Goal: Task Accomplishment & Management: Use online tool/utility

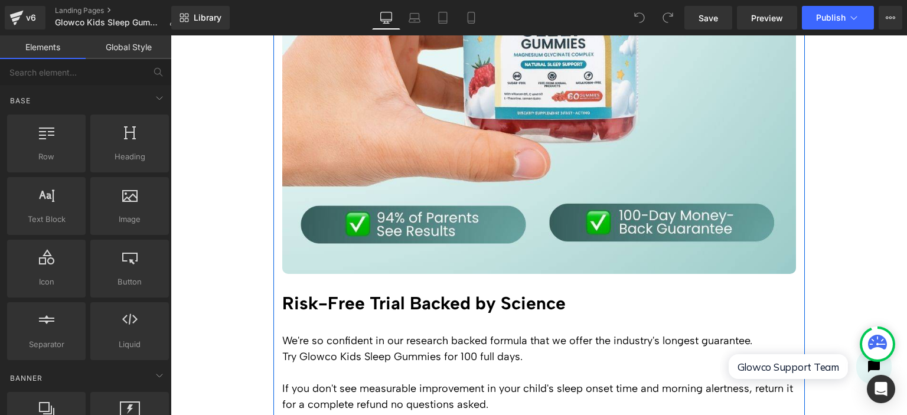
scroll to position [2835, 0]
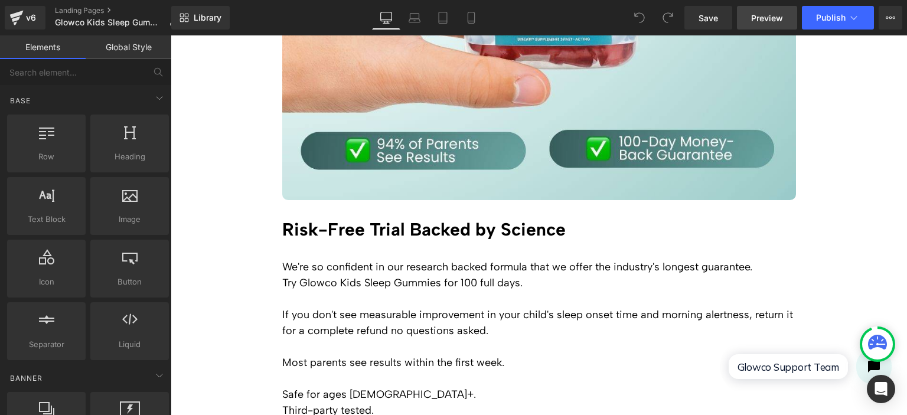
click at [773, 13] on span "Preview" at bounding box center [767, 18] width 32 height 12
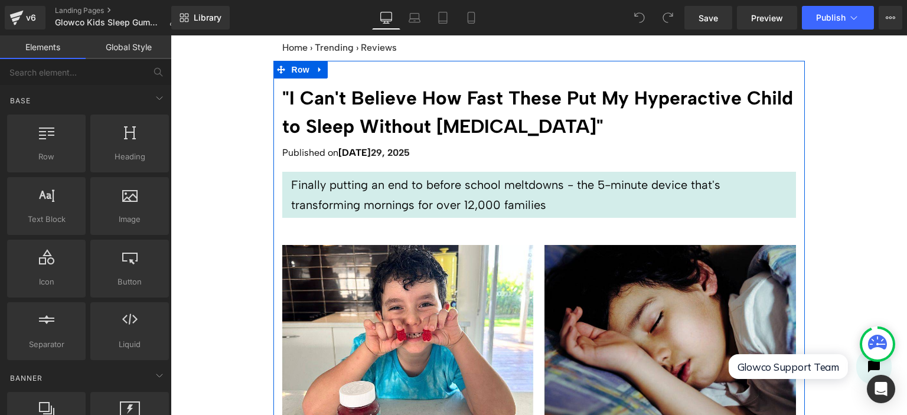
scroll to position [0, 0]
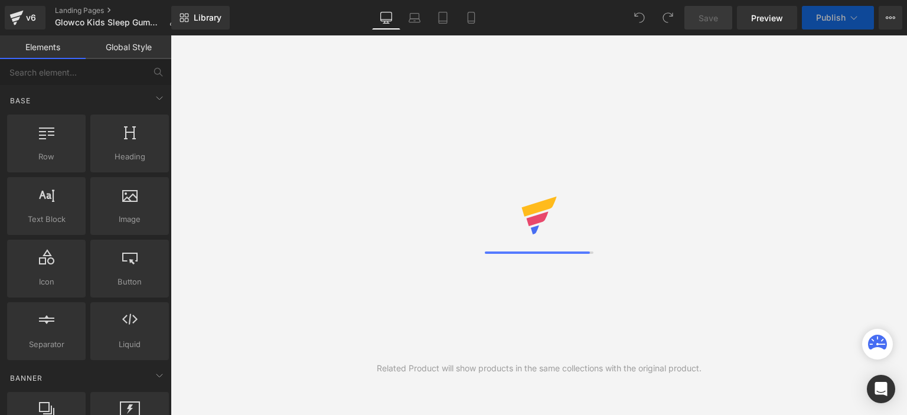
click at [128, 53] on link "Global Style" at bounding box center [129, 47] width 86 height 24
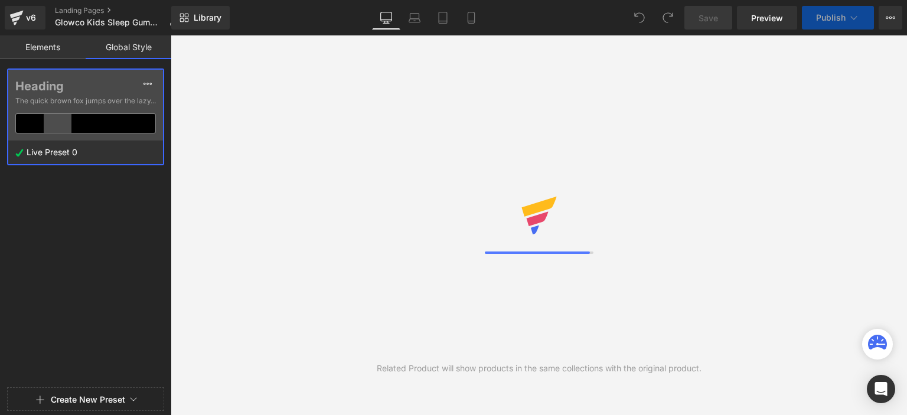
click at [87, 120] on div at bounding box center [85, 123] width 28 height 19
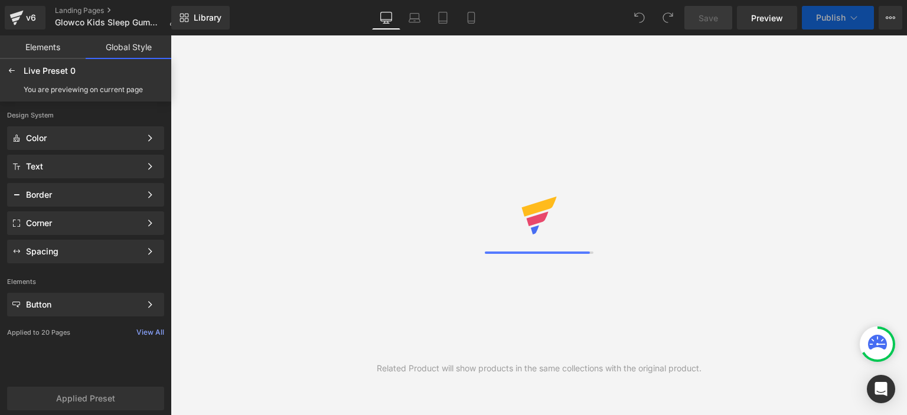
click at [50, 48] on link "Elements" at bounding box center [43, 47] width 86 height 24
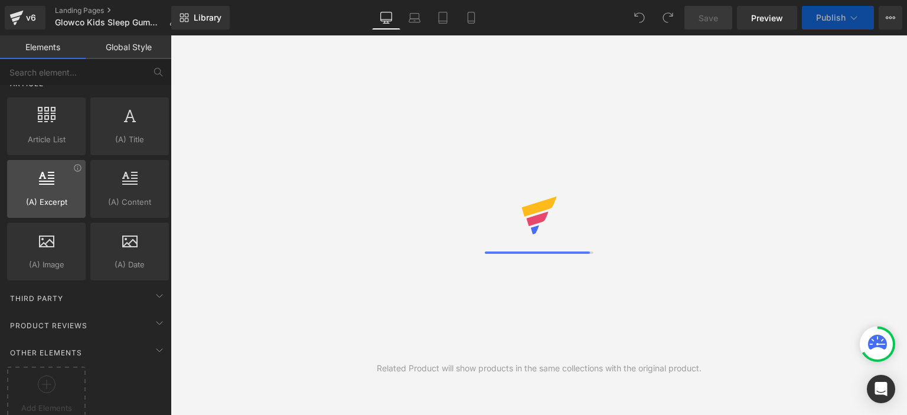
scroll to position [2265, 0]
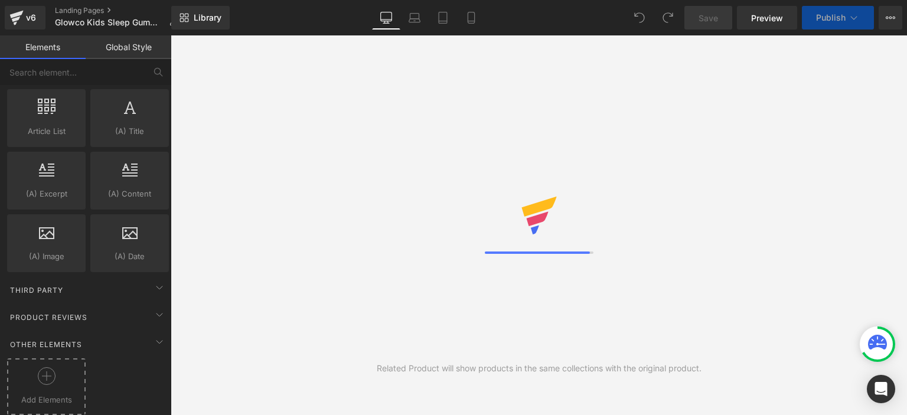
click at [47, 376] on div at bounding box center [46, 380] width 73 height 27
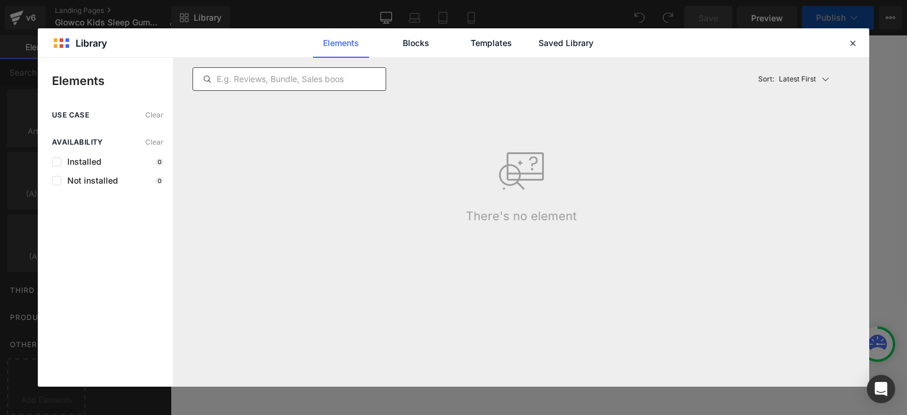
click at [262, 78] on input "text" at bounding box center [289, 79] width 193 height 14
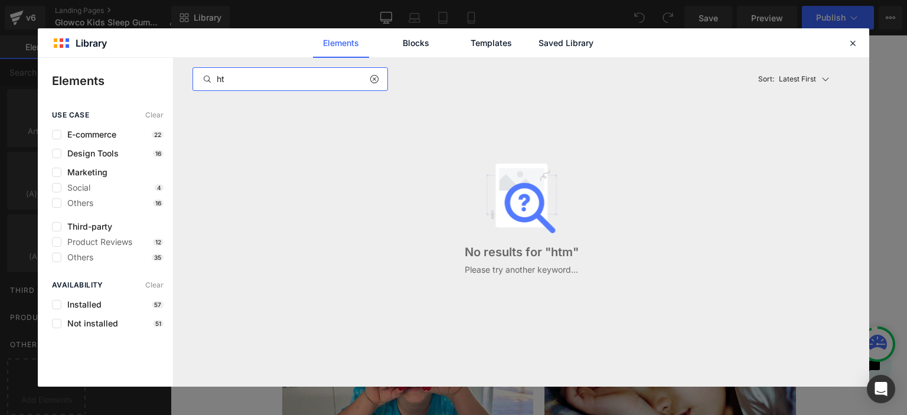
type input "h"
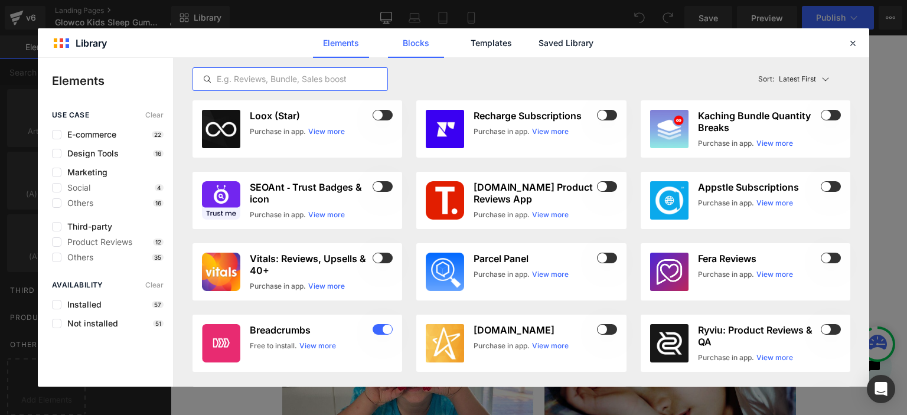
click at [538, 42] on link "Blocks" at bounding box center [566, 43] width 56 height 30
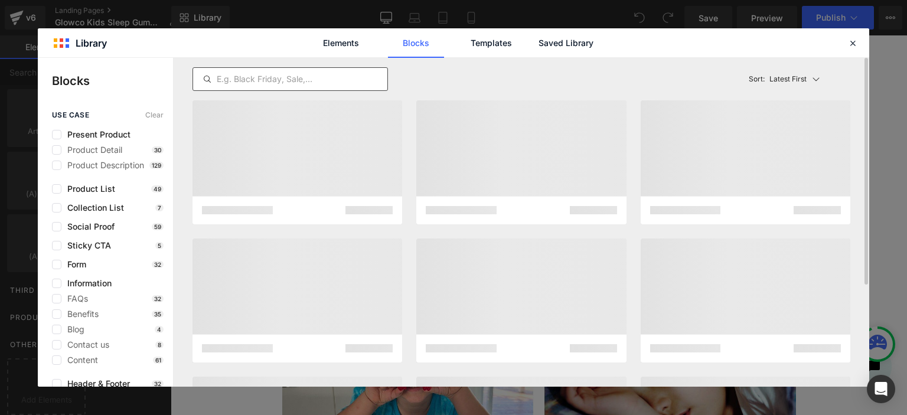
click at [248, 81] on input "text" at bounding box center [290, 79] width 194 height 14
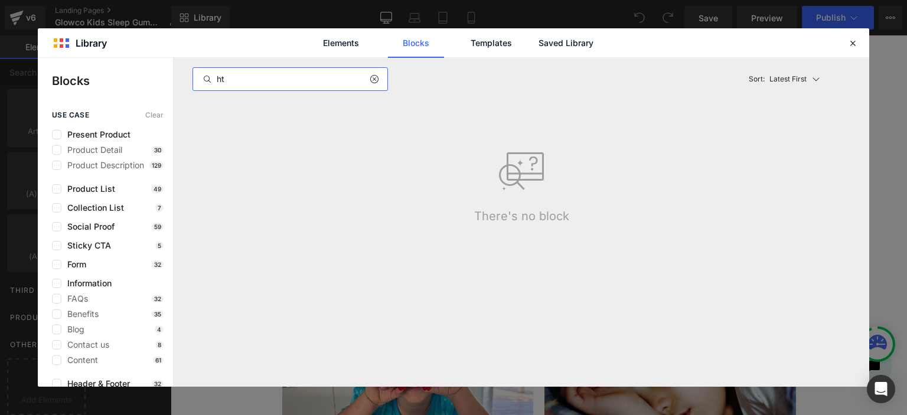
type input "h"
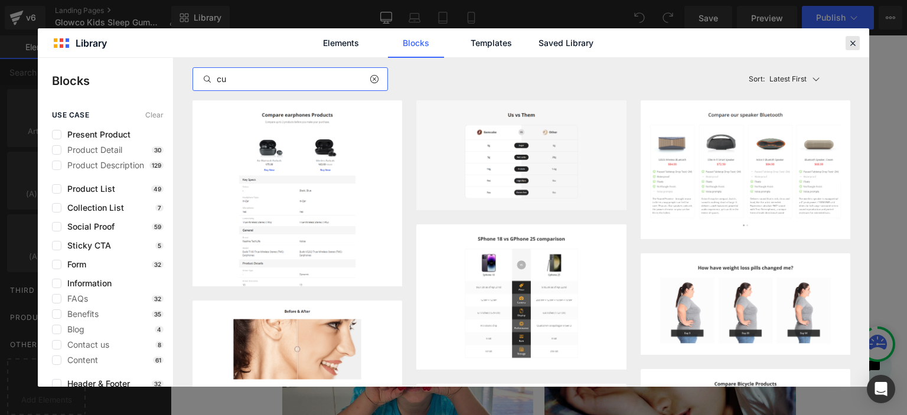
type input "cu"
drag, startPoint x: 851, startPoint y: 43, endPoint x: 668, endPoint y: 6, distance: 186.6
click at [851, 43] on icon at bounding box center [853, 43] width 11 height 11
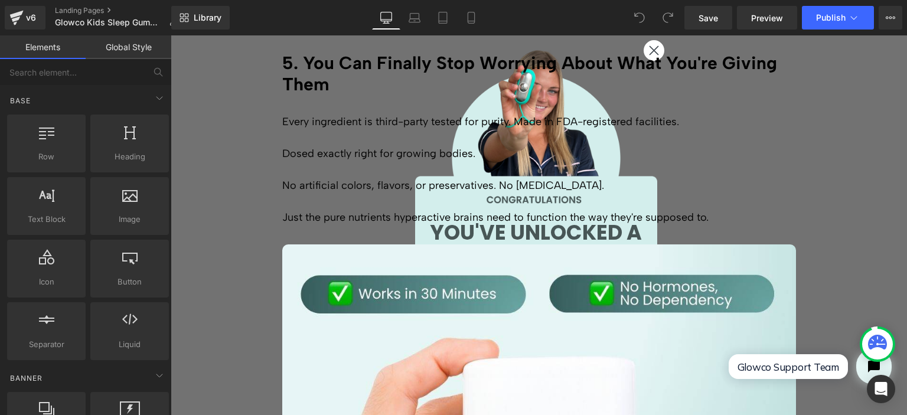
scroll to position [1962, 0]
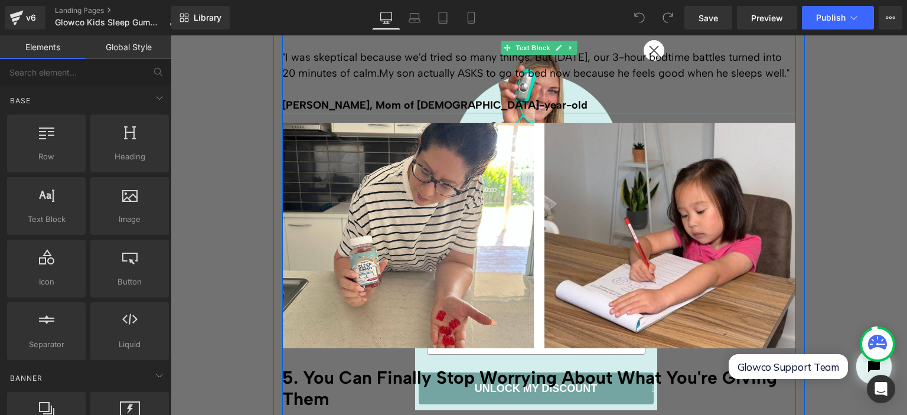
click at [643, 44] on p at bounding box center [539, 42] width 514 height 16
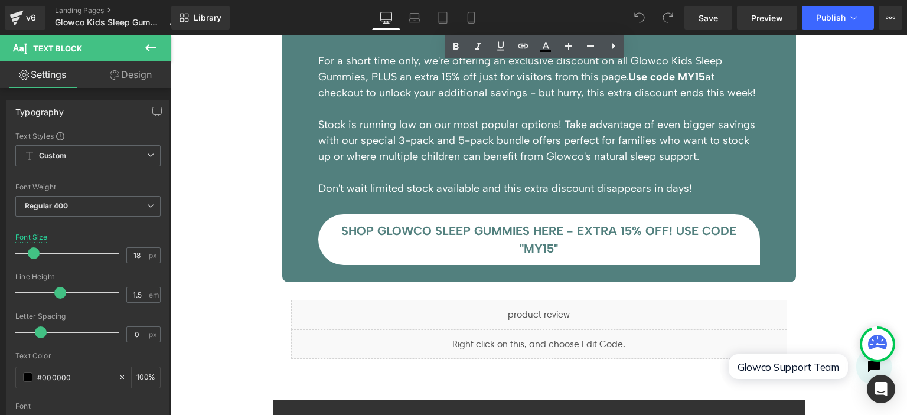
scroll to position [4009, 0]
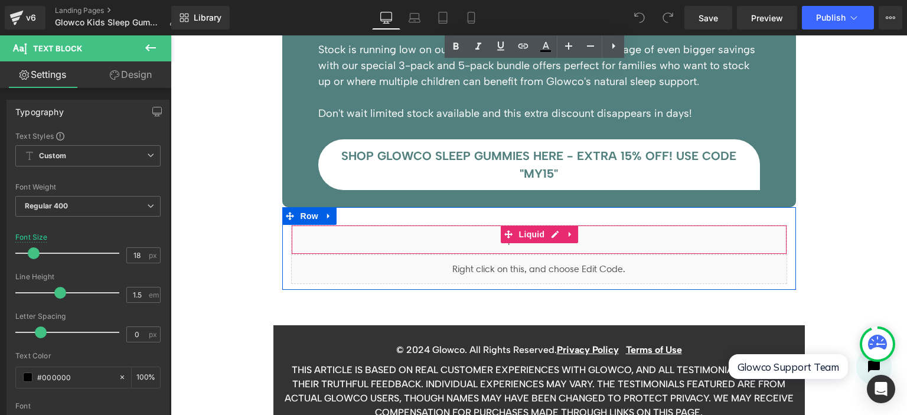
click at [444, 255] on div "Liquid" at bounding box center [539, 240] width 496 height 30
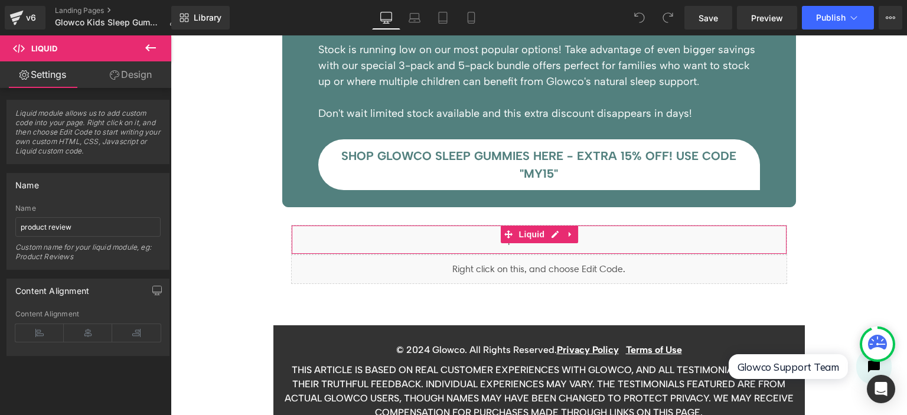
click at [124, 77] on link "Design" at bounding box center [131, 74] width 86 height 27
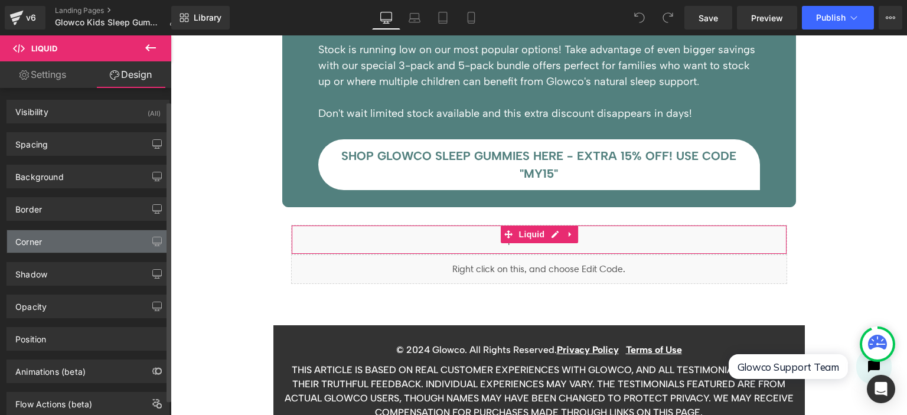
scroll to position [31, 0]
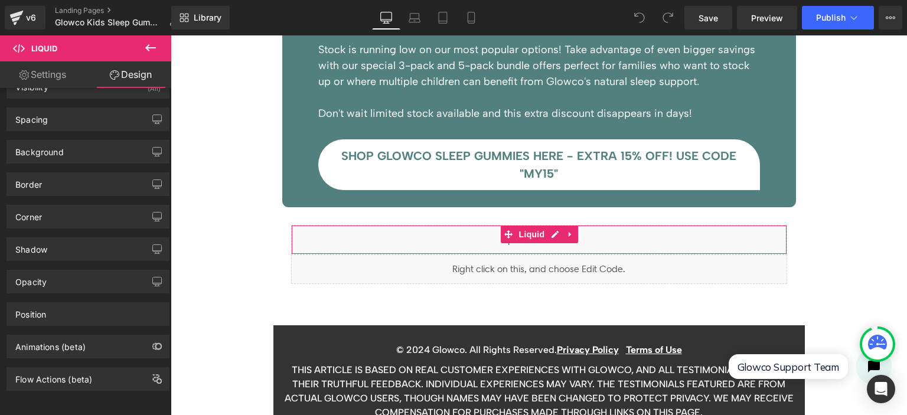
click at [47, 77] on link "Settings" at bounding box center [43, 74] width 86 height 27
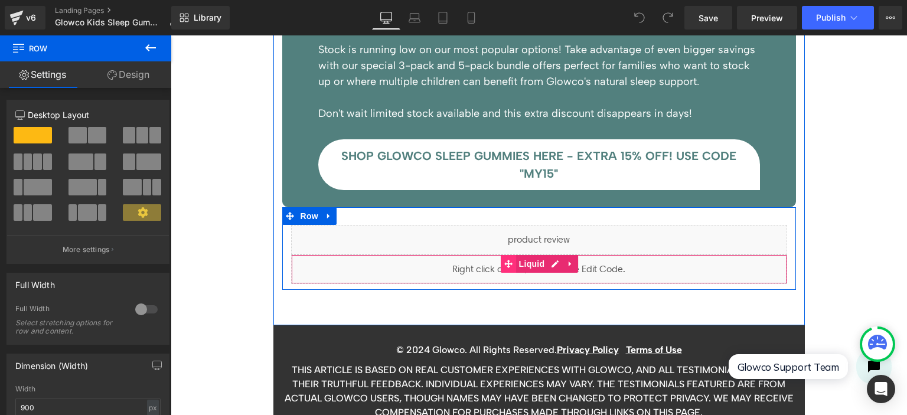
click at [501, 273] on span at bounding box center [508, 264] width 15 height 18
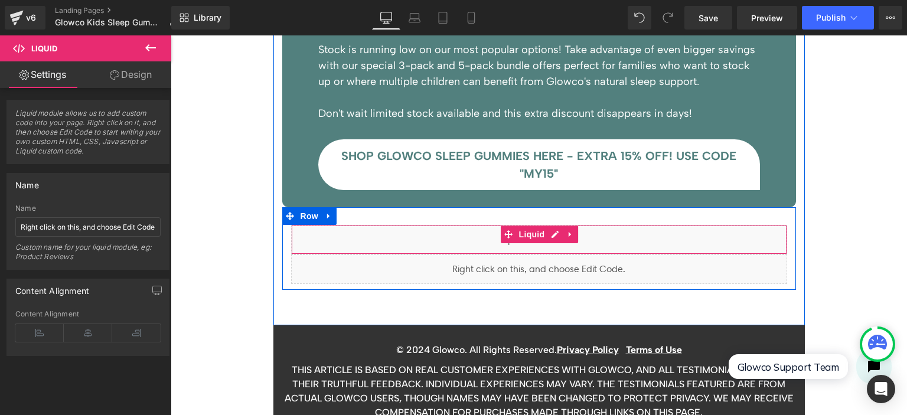
click at [376, 253] on div "Liquid" at bounding box center [539, 240] width 496 height 30
click at [546, 252] on div "Liquid" at bounding box center [539, 240] width 496 height 30
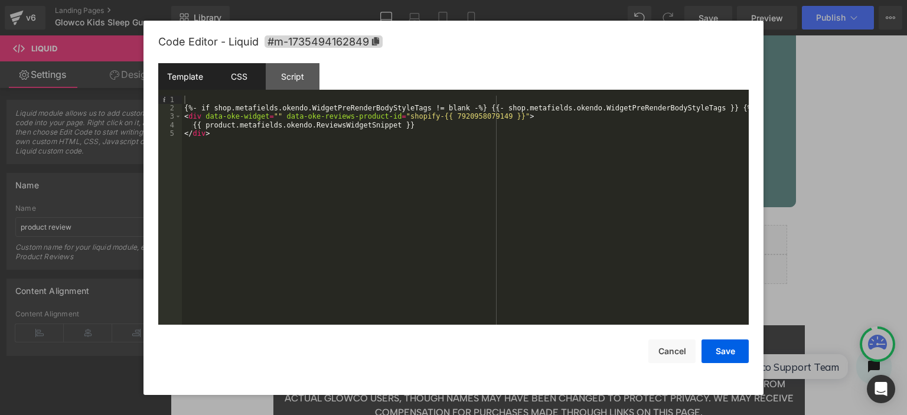
click at [233, 77] on div "CSS" at bounding box center [239, 76] width 54 height 27
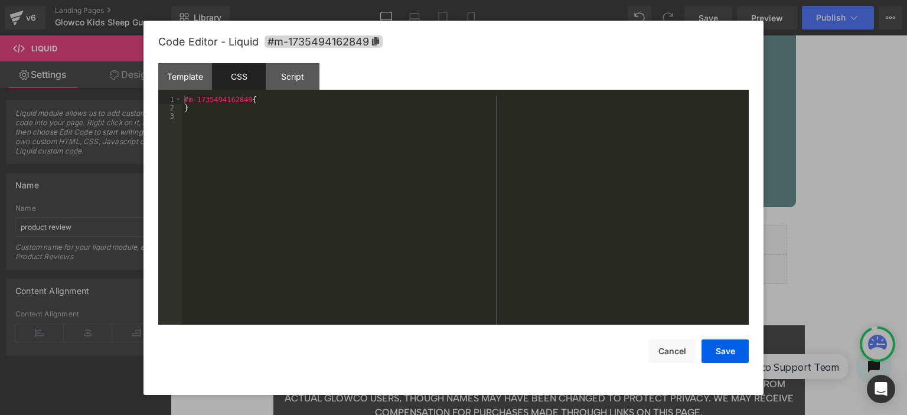
click at [226, 134] on div "#m-1735494162849 { }" at bounding box center [465, 219] width 567 height 247
click at [721, 356] on button "Save" at bounding box center [725, 352] width 47 height 24
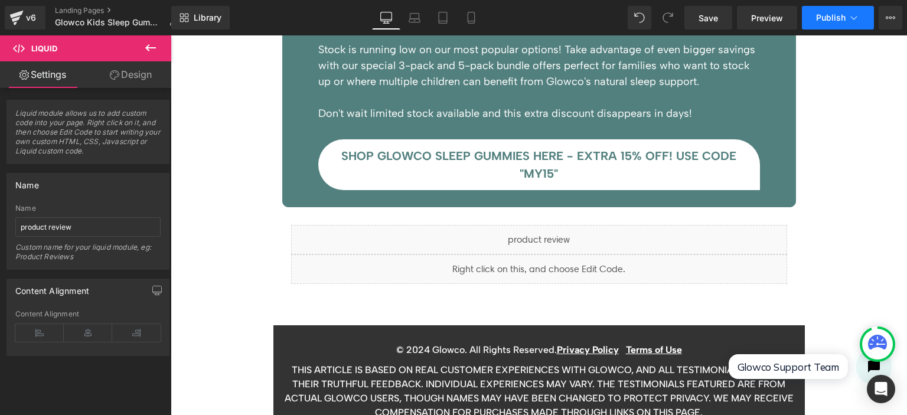
click at [834, 19] on span "Publish" at bounding box center [831, 17] width 30 height 9
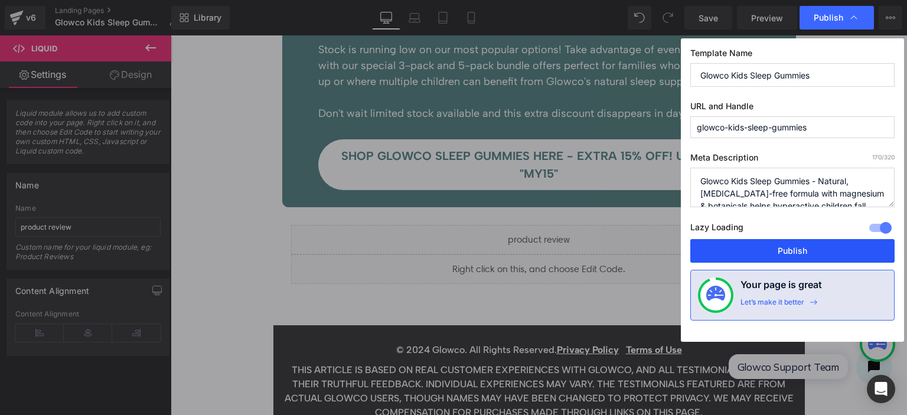
click at [763, 248] on button "Publish" at bounding box center [792, 251] width 204 height 24
